Goal: Transaction & Acquisition: Obtain resource

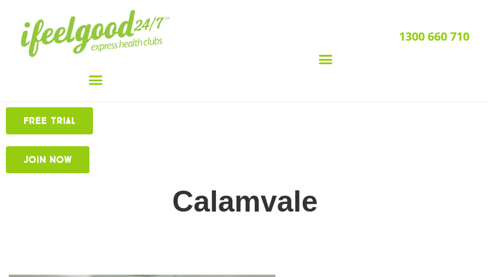
click at [72, 126] on link "Free TRIAL" at bounding box center [49, 120] width 87 height 27
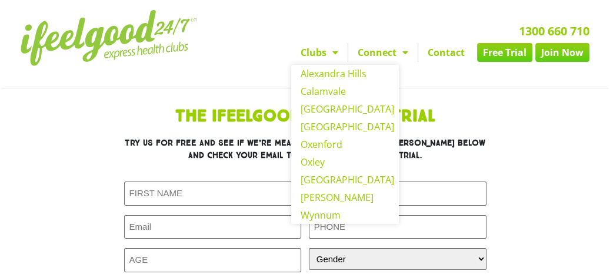
click at [329, 55] on span "Menu" at bounding box center [333, 52] width 12 height 21
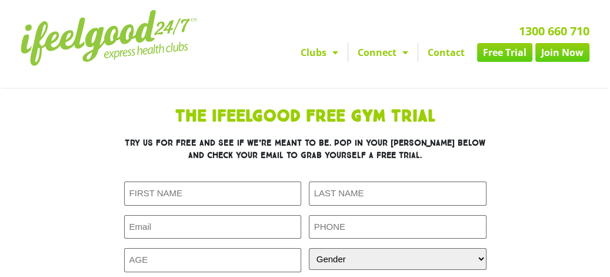
click at [342, 35] on h2 "1300 660 710" at bounding box center [407, 31] width 366 height 12
click at [334, 53] on span "Menu" at bounding box center [333, 52] width 12 height 21
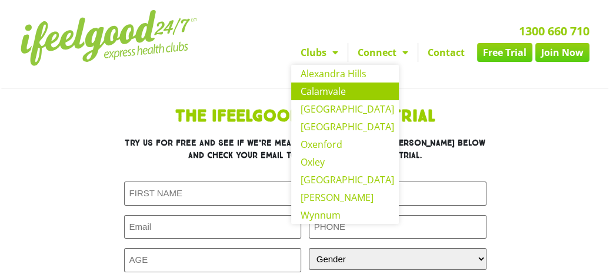
click at [341, 91] on link "Calamvale" at bounding box center [345, 91] width 108 height 18
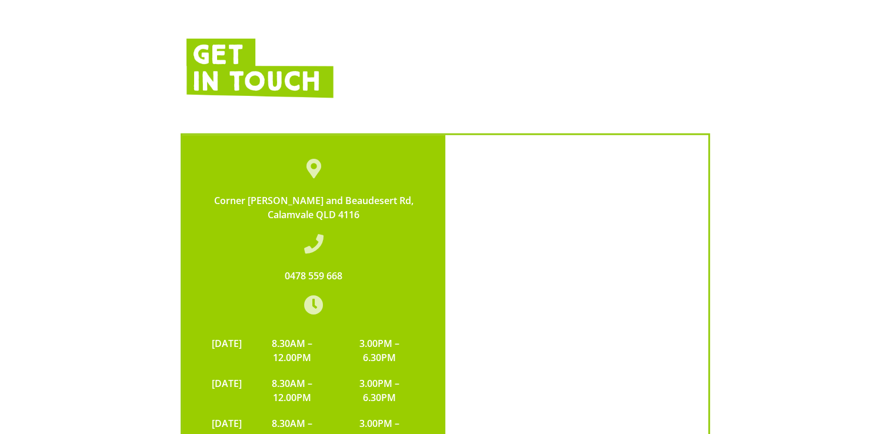
scroll to position [2975, 0]
